Goal: Book appointment/travel/reservation

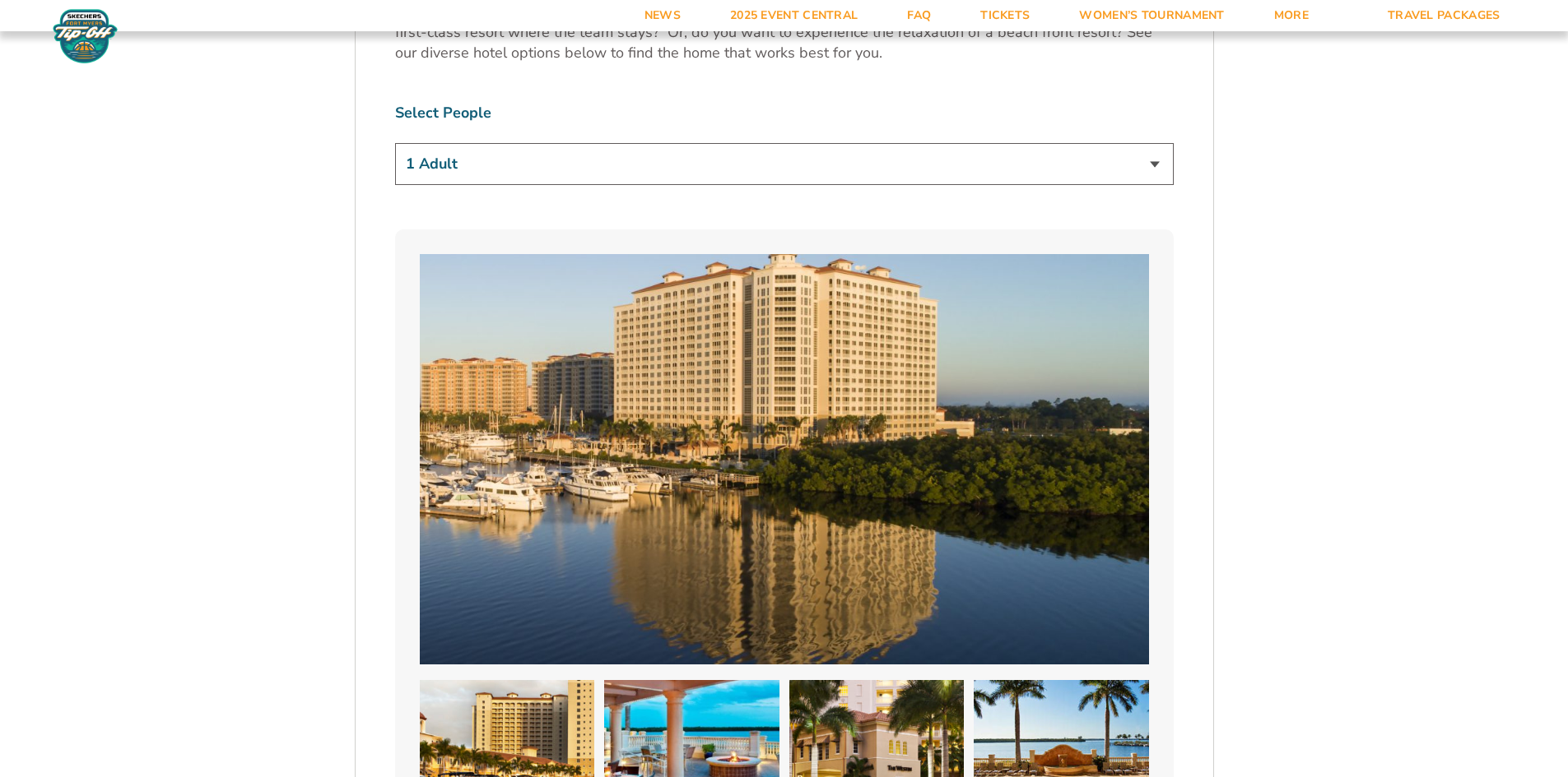
scroll to position [1152, 0]
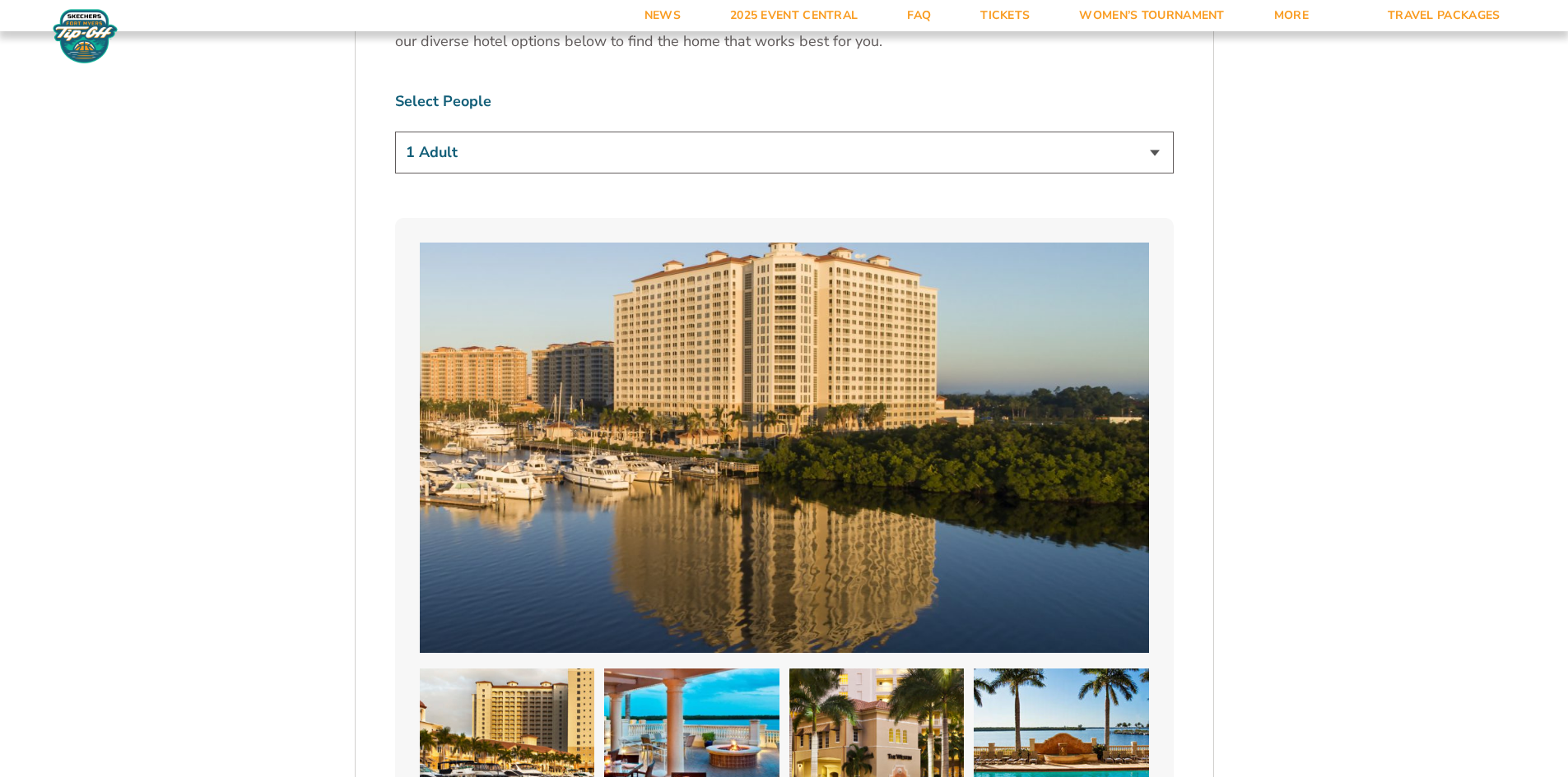
click at [1145, 153] on select "1 Adult 2 Adults 3 Adults 4 Adults 2 Adults + 1 Child 2 Adults + 2 Children 2 A…" at bounding box center [784, 153] width 778 height 42
click at [395, 132] on select "1 Adult 2 Adults 3 Adults 4 Adults 2 Adults + 1 Child 2 Adults + 2 Children 2 A…" at bounding box center [784, 153] width 778 height 42
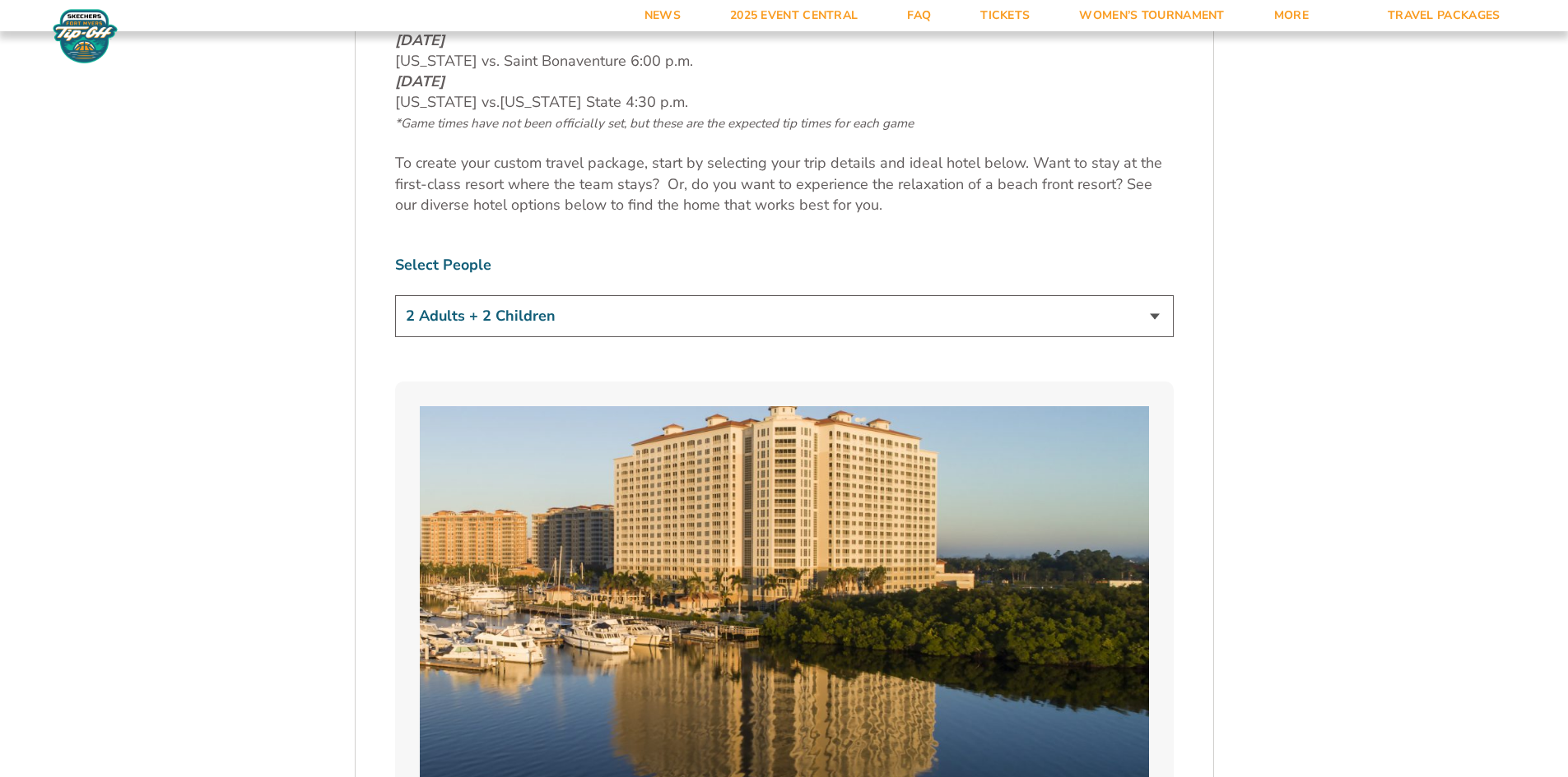
scroll to position [987, 0]
click at [1155, 312] on select "1 Adult 2 Adults 3 Adults 4 Adults 2 Adults + 1 Child 2 Adults + 2 Children 2 A…" at bounding box center [784, 317] width 778 height 42
click at [395, 296] on select "1 Adult 2 Adults 3 Adults 4 Adults 2 Adults + 1 Child 2 Adults + 2 Children 2 A…" at bounding box center [784, 317] width 778 height 42
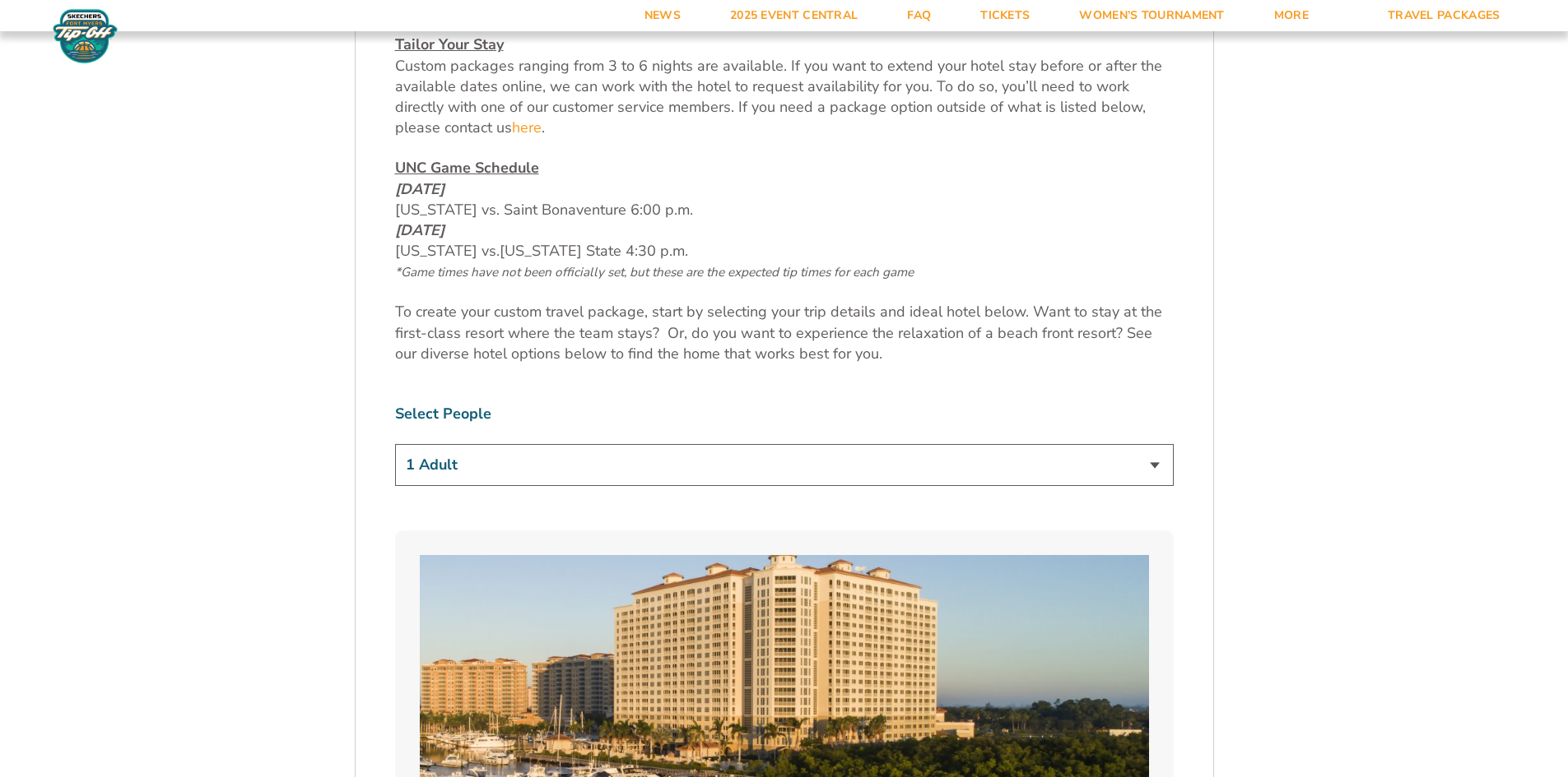
scroll to position [905, 0]
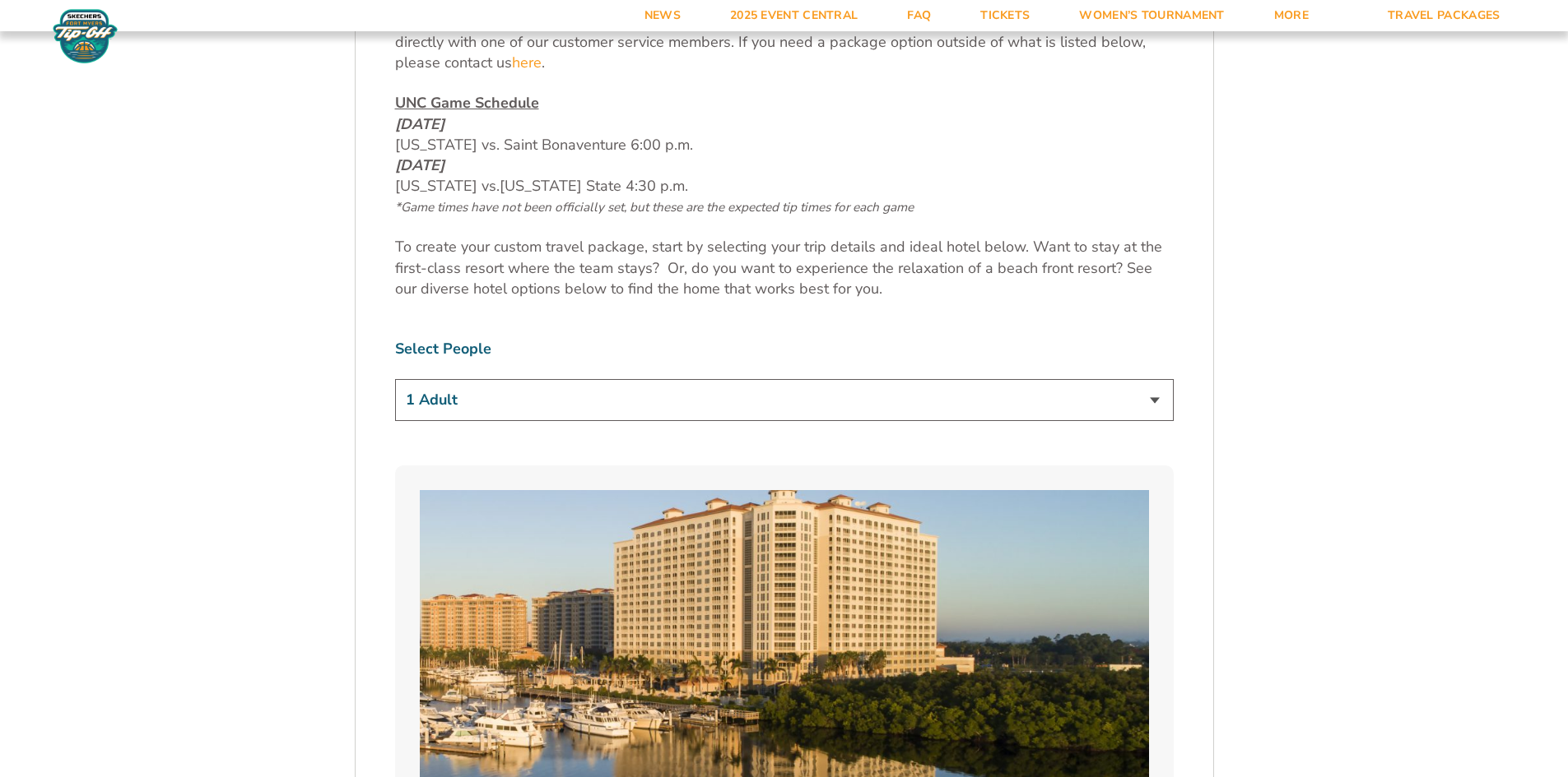
click at [1155, 402] on select "1 Adult 2 Adults 3 Adults 4 Adults 2 Adults + 1 Child 2 Adults + 2 Children 2 A…" at bounding box center [784, 400] width 778 height 42
select select "2 Adults + 2 Children"
click at [395, 379] on select "1 Adult 2 Adults 3 Adults 4 Adults 2 Adults + 1 Child 2 Adults + 2 Children 2 A…" at bounding box center [784, 400] width 778 height 42
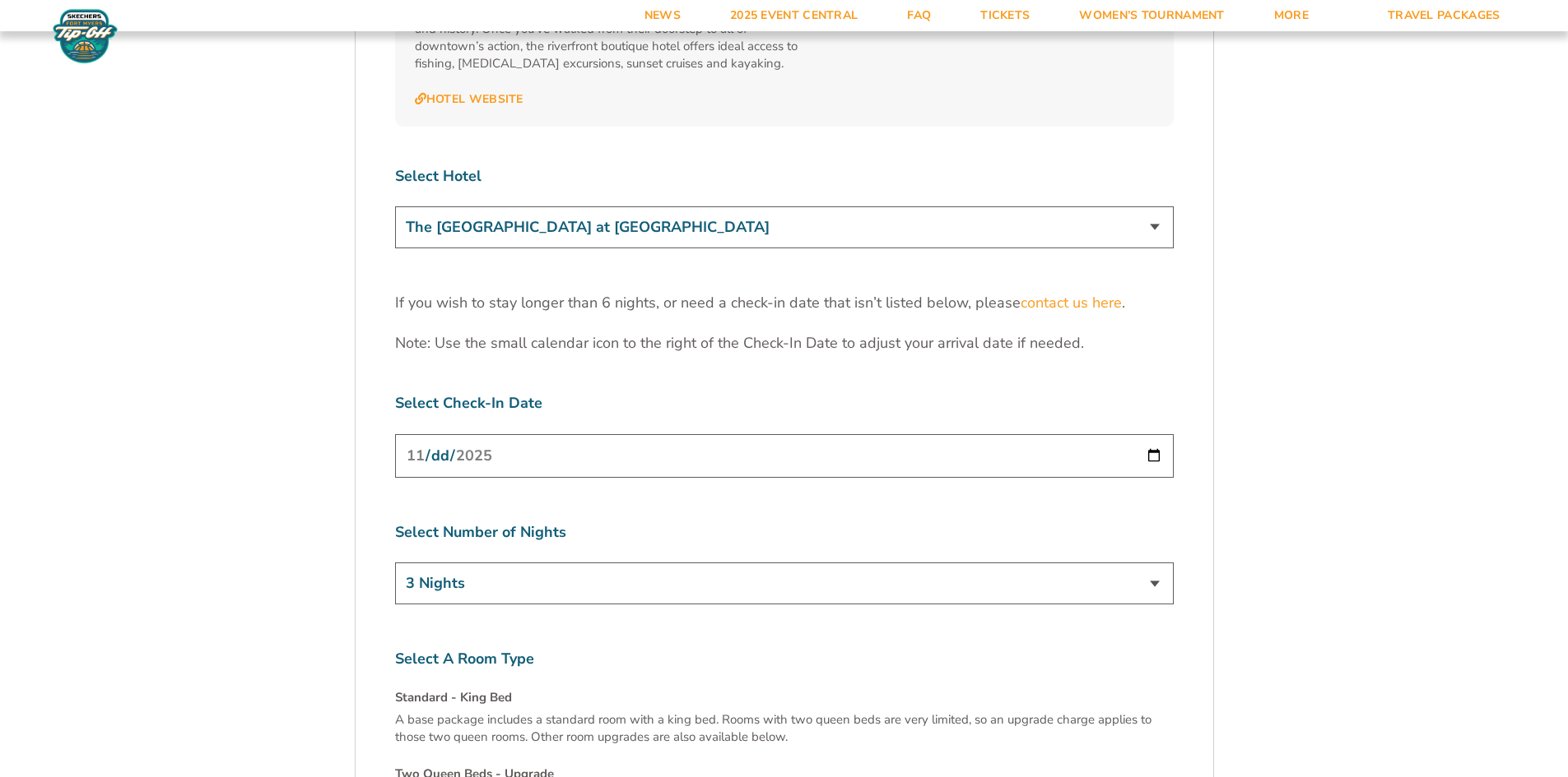
scroll to position [5099, 0]
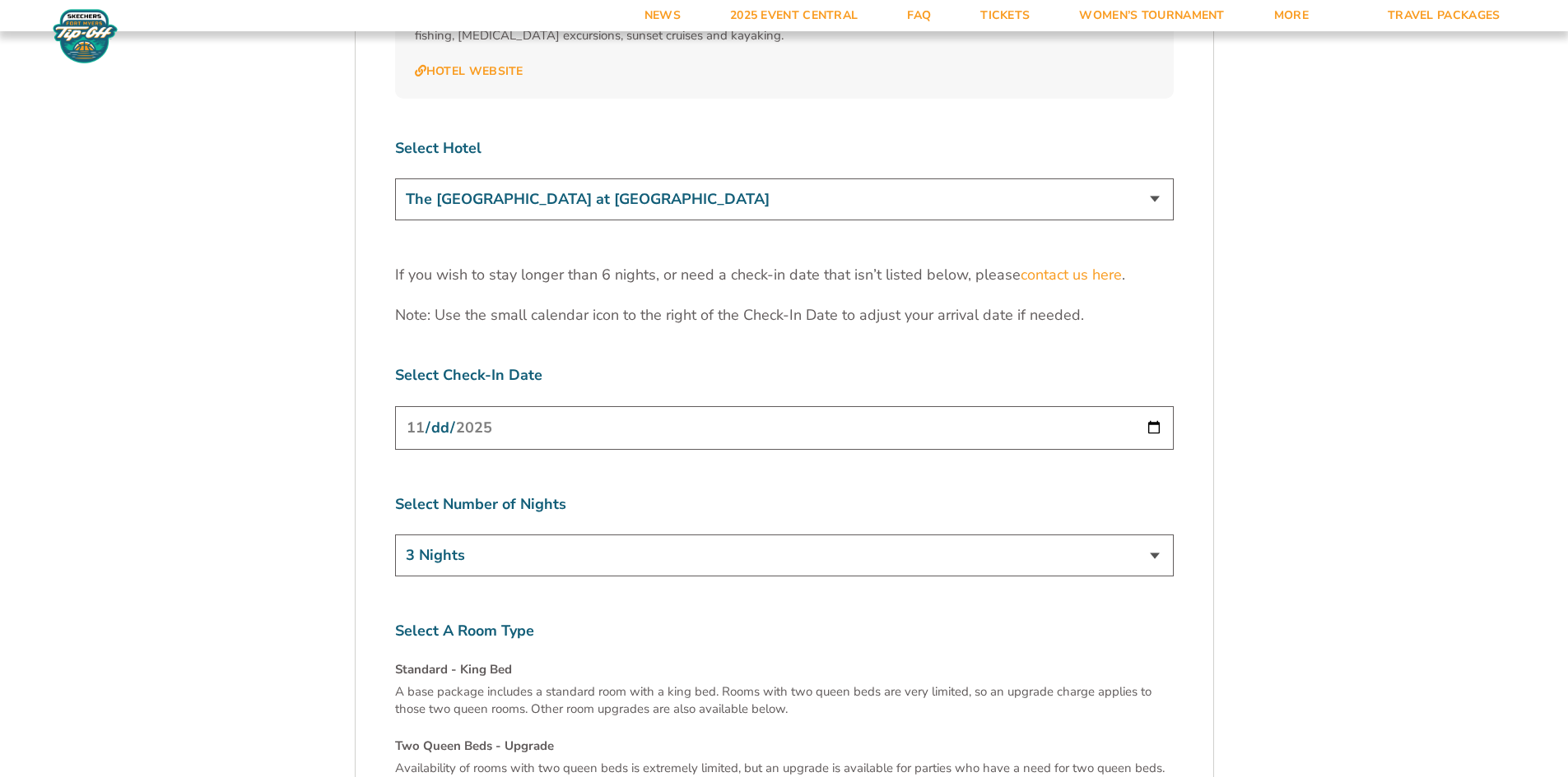
click at [1156, 179] on select "The [GEOGRAPHIC_DATA] at [GEOGRAPHIC_DATA] [GEOGRAPHIC_DATA] [GEOGRAPHIC_DATA],…" at bounding box center [784, 199] width 778 height 42
select select "17487"
click at [395, 179] on select "The [GEOGRAPHIC_DATA] at [GEOGRAPHIC_DATA] [GEOGRAPHIC_DATA] [GEOGRAPHIC_DATA],…" at bounding box center [784, 199] width 778 height 42
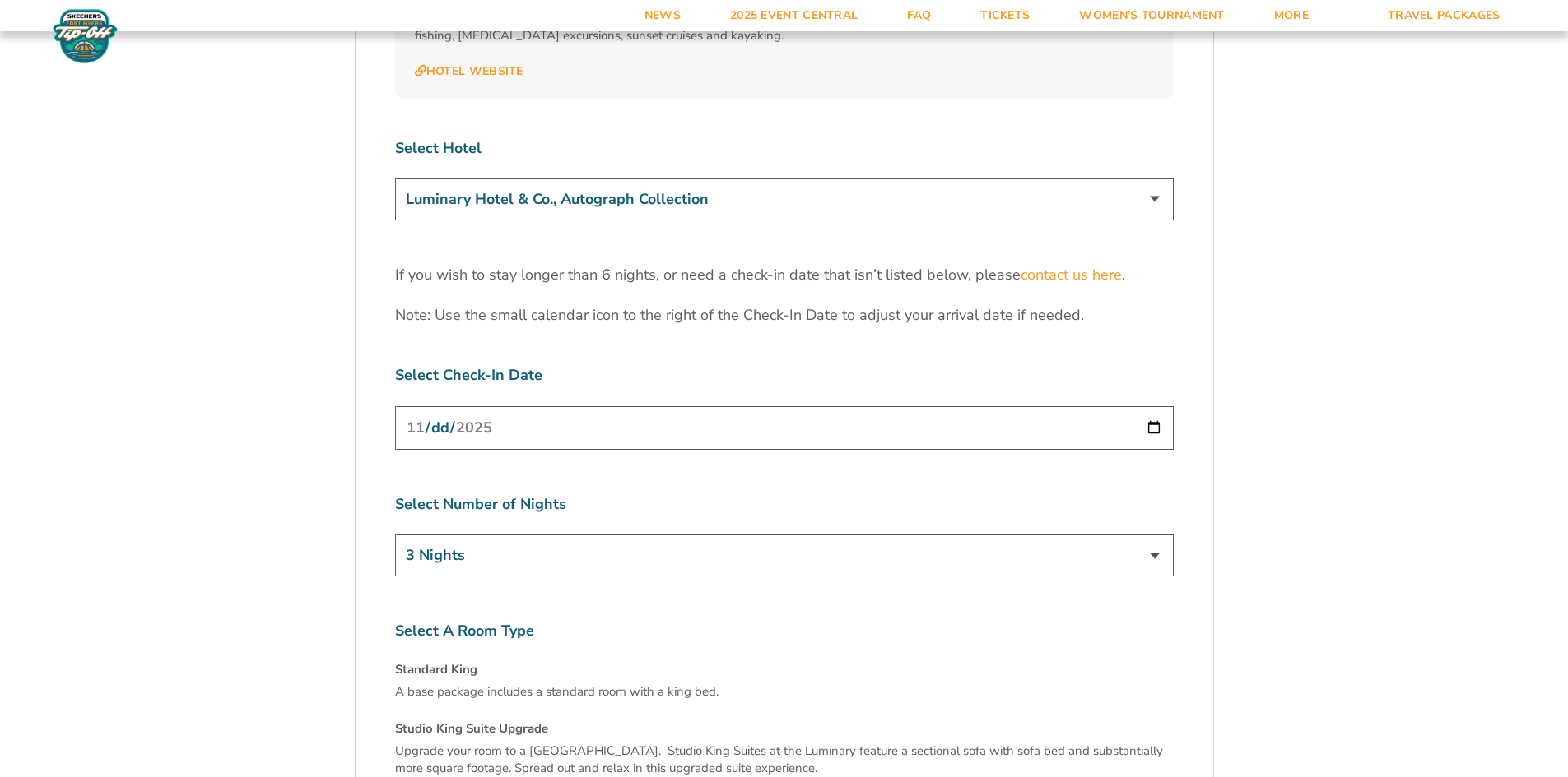
click at [1152, 406] on input "[DATE]" at bounding box center [784, 428] width 778 height 44
type input "[DATE]"
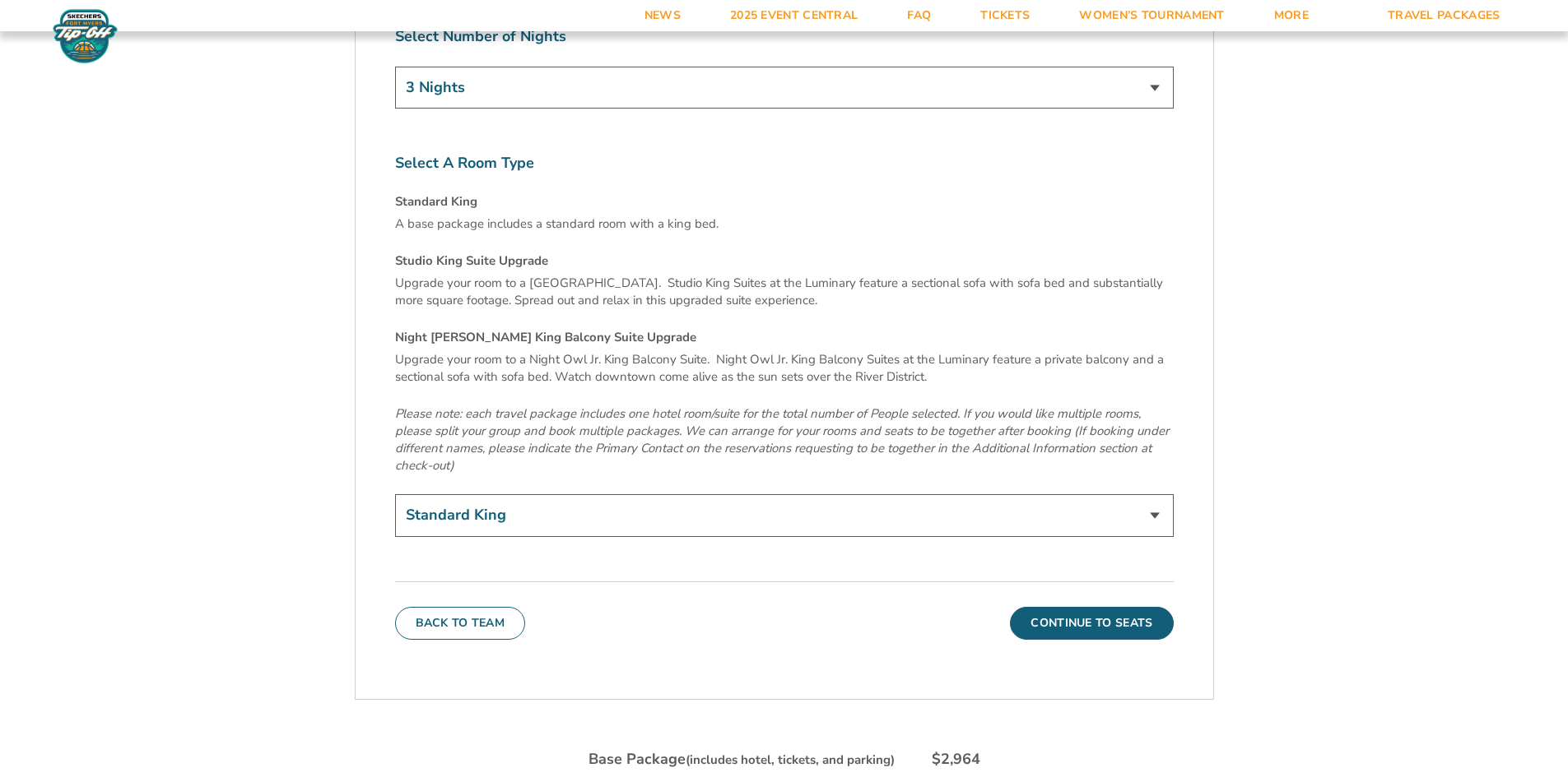
scroll to position [5594, 0]
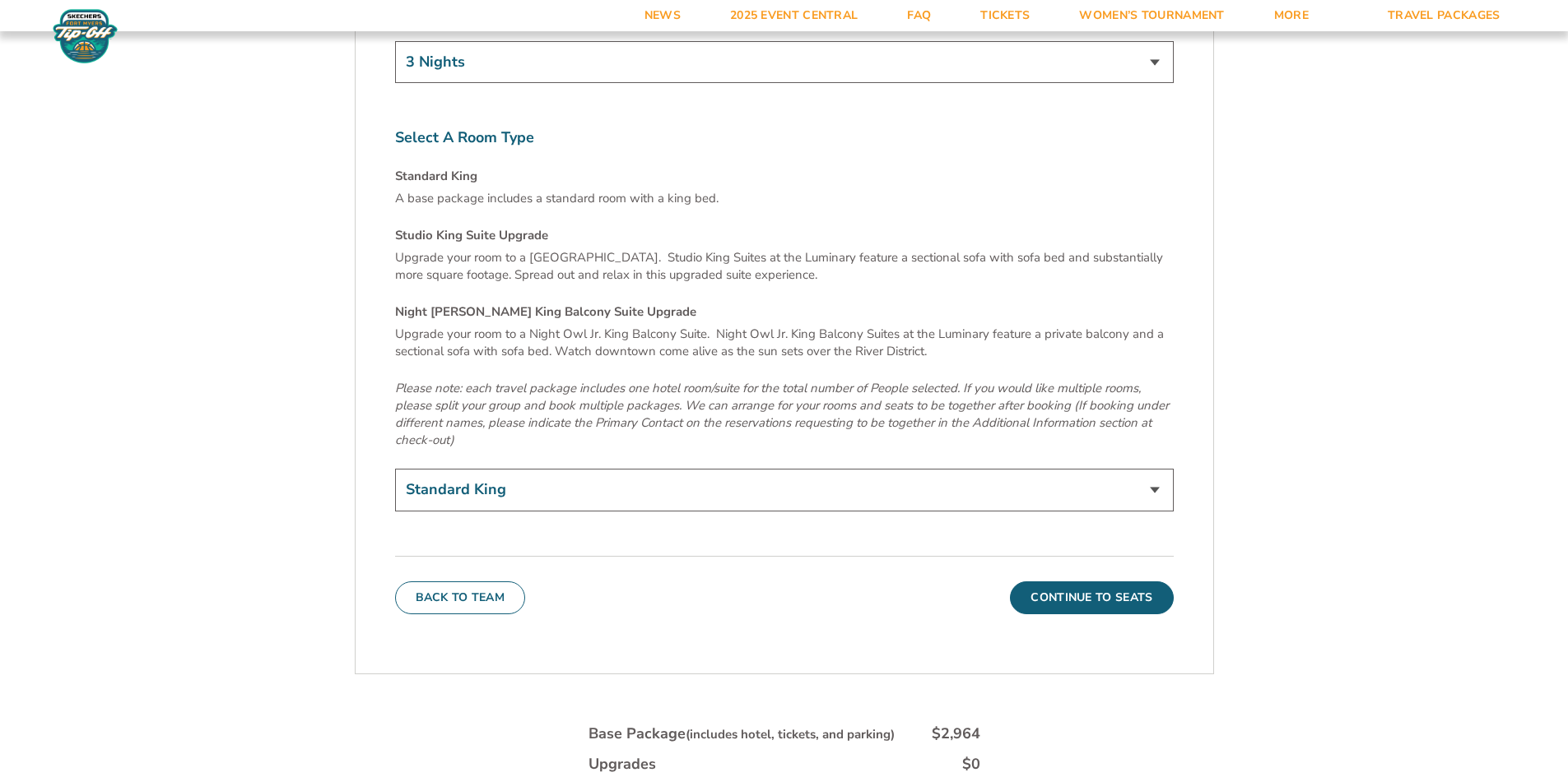
click at [1152, 469] on select "Standard King Studio King Suite Upgrade (+$120 per night) Night Owl Jr. King Ba…" at bounding box center [784, 490] width 778 height 42
click at [395, 469] on select "Standard King Studio King Suite Upgrade (+$120 per night) Night Owl Jr. King Ba…" at bounding box center [784, 490] width 778 height 42
click at [1155, 469] on select "Standard King Studio King Suite Upgrade (+$120 per night) Night Owl Jr. King Ba…" at bounding box center [784, 490] width 778 height 42
select select "Studio King Suite Upgrade"
click at [395, 469] on select "Standard King Studio King Suite Upgrade (+$120 per night) Night Owl Jr. King Ba…" at bounding box center [784, 490] width 778 height 42
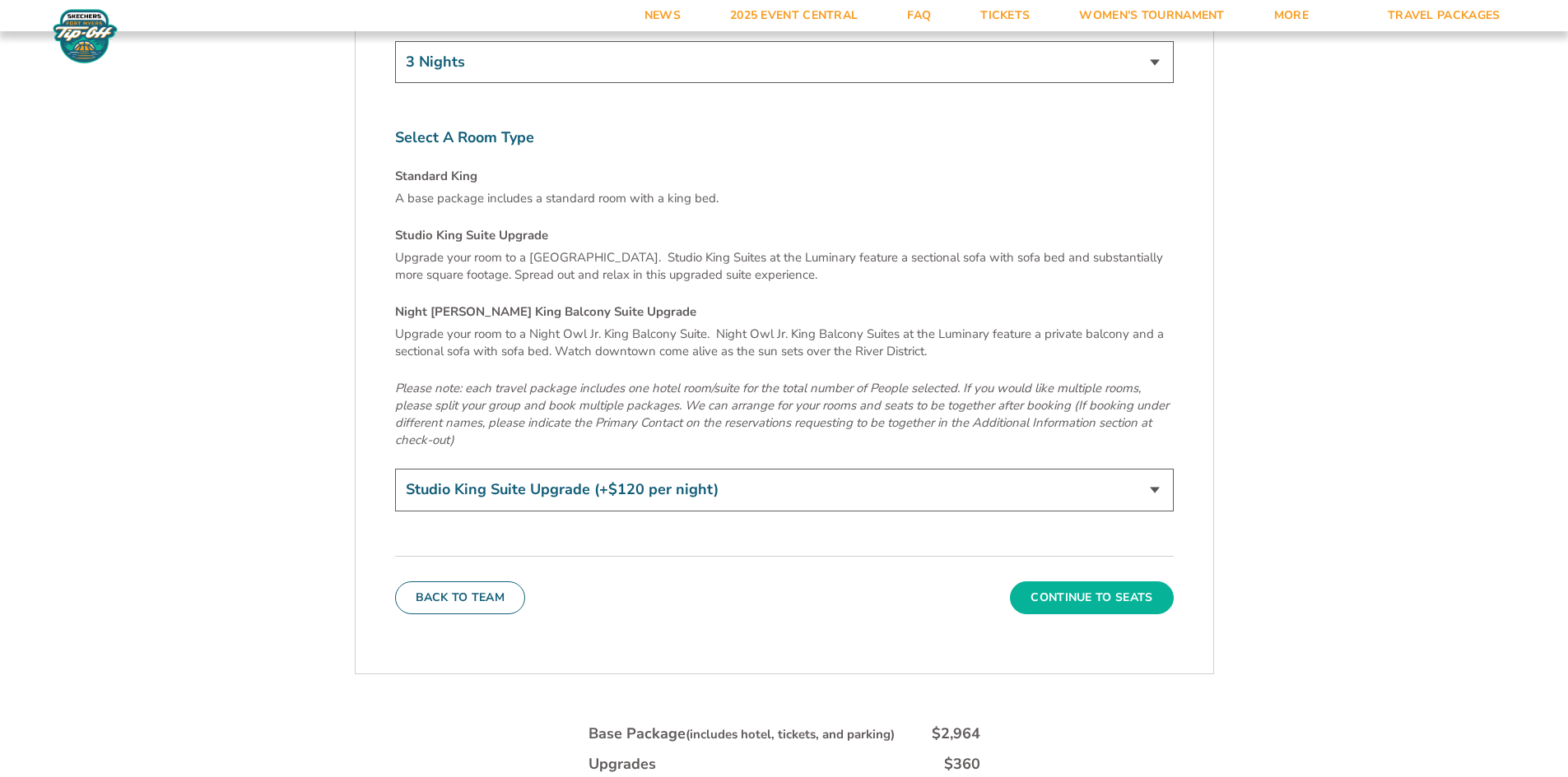
click at [1135, 582] on button "Continue To Seats" at bounding box center [1091, 598] width 163 height 33
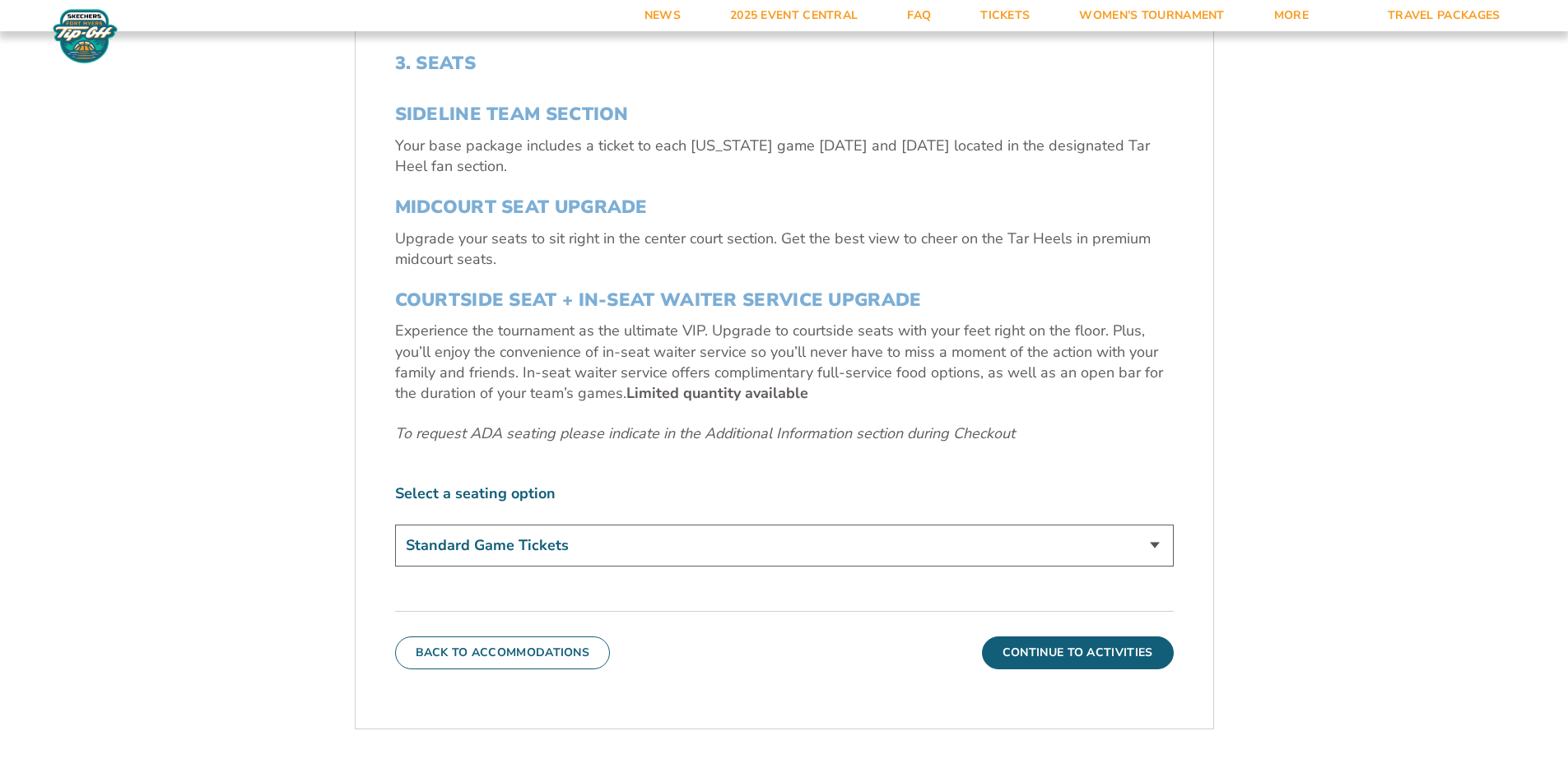
scroll to position [697, 0]
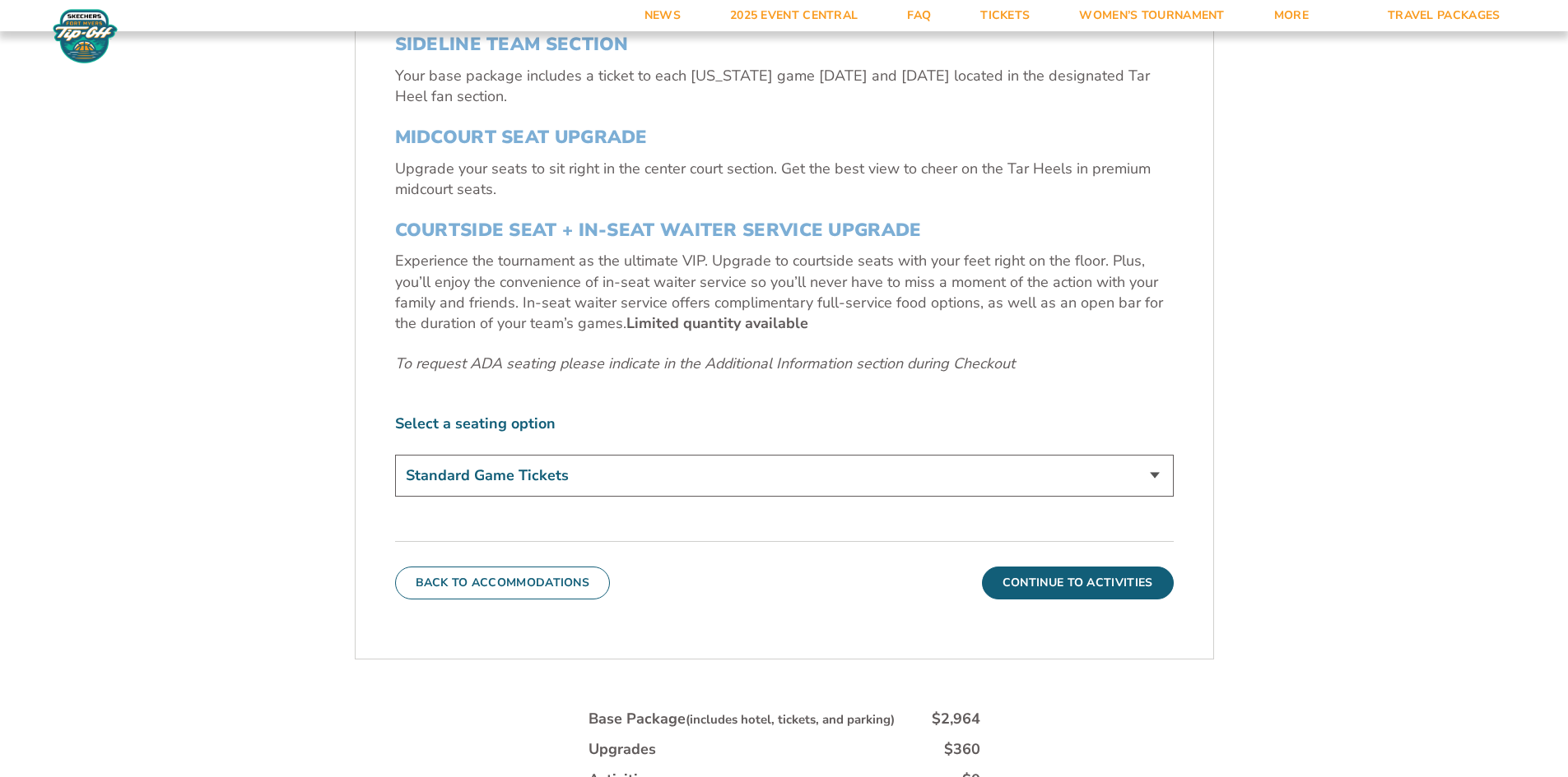
click at [1149, 484] on select "Standard Game Tickets Midcourt Seat Upgrade (+$140 per person) Courtside Seat +…" at bounding box center [784, 475] width 778 height 42
click at [1144, 568] on button "Continue To Activities" at bounding box center [1077, 583] width 191 height 33
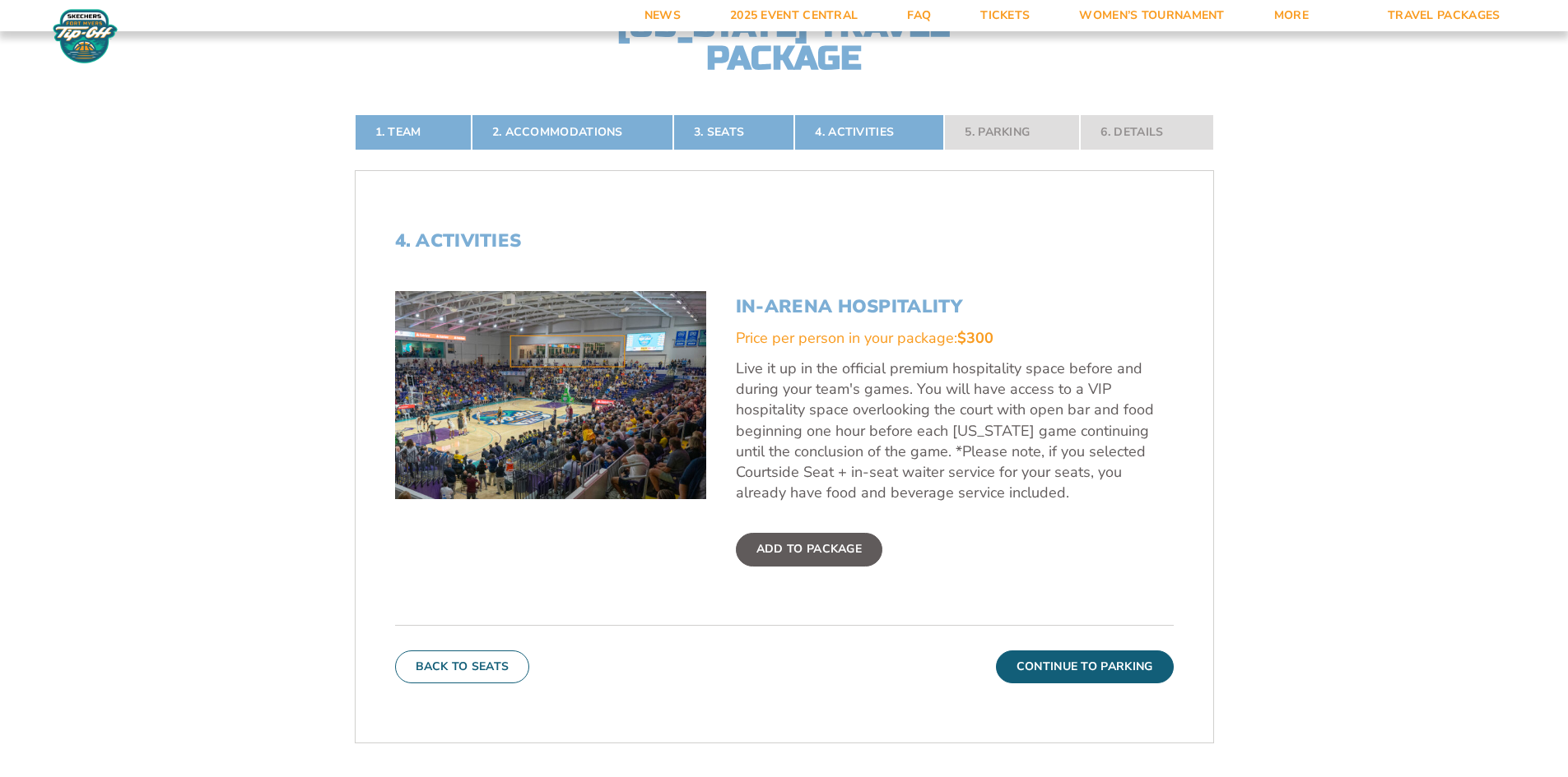
scroll to position [450, 0]
click at [1071, 667] on button "Continue To Parking" at bounding box center [1085, 667] width 178 height 33
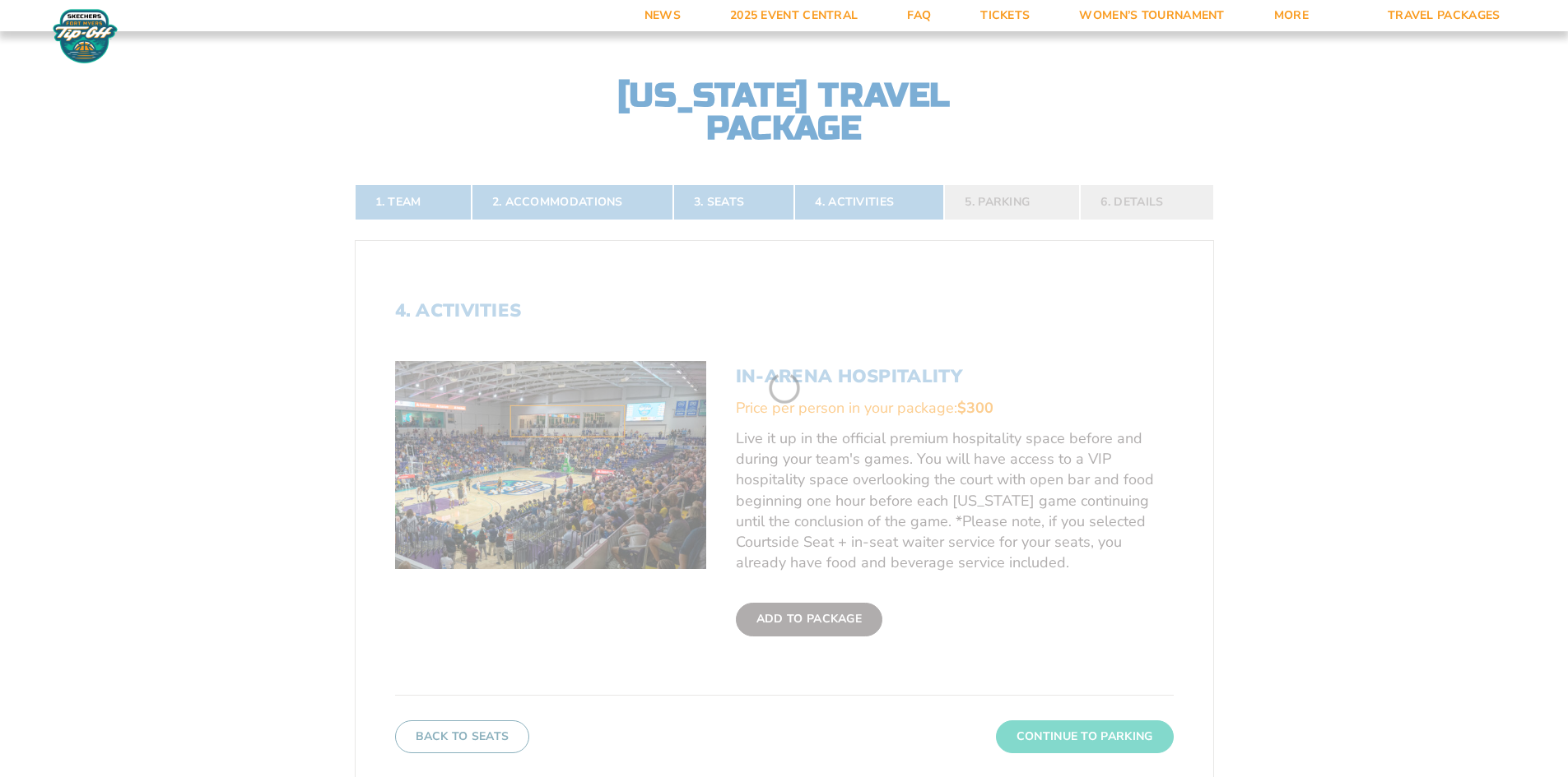
scroll to position [367, 0]
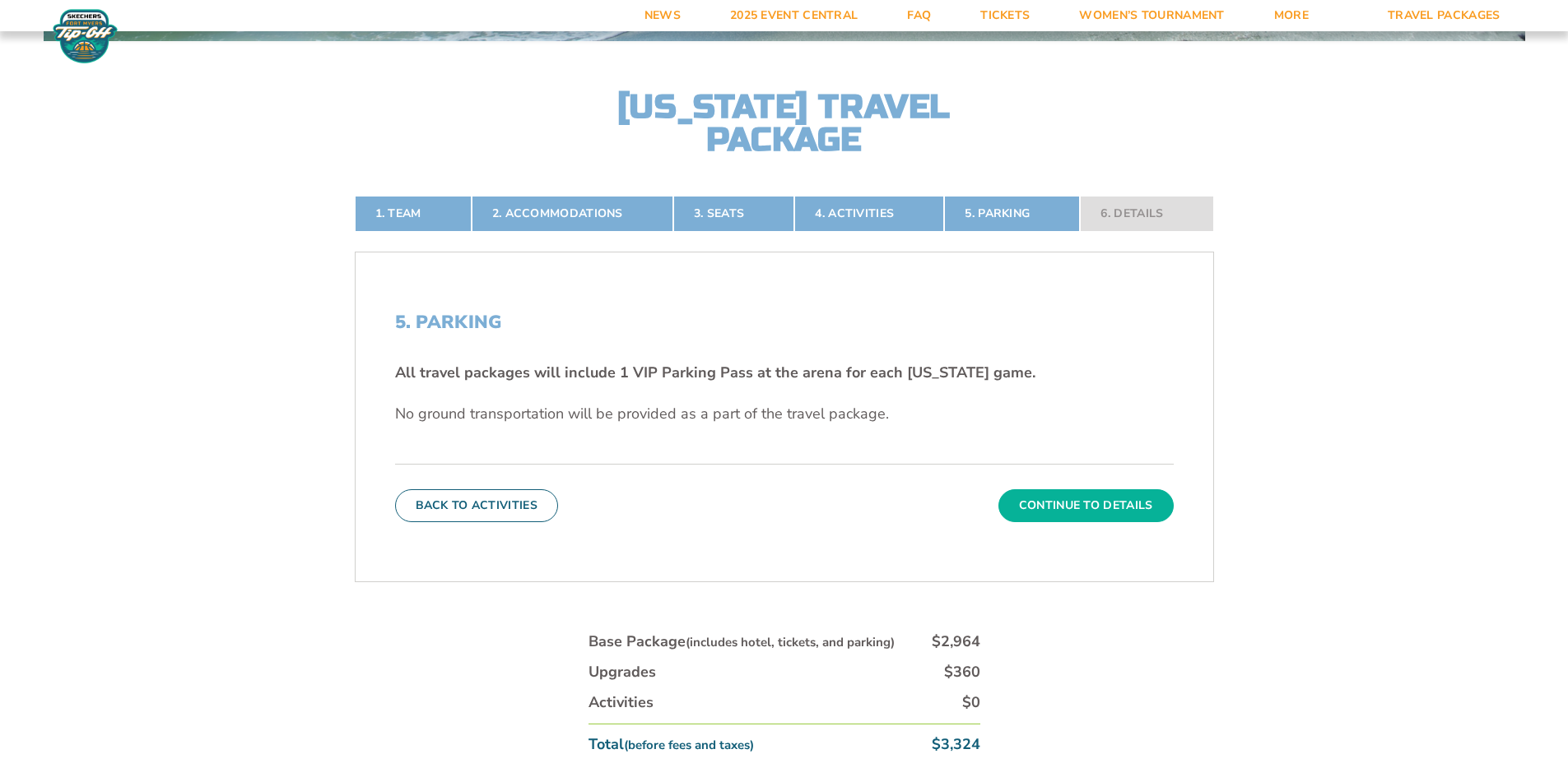
click at [1080, 512] on button "Continue To Details" at bounding box center [1085, 506] width 175 height 33
